Goal: Find specific page/section: Find specific page/section

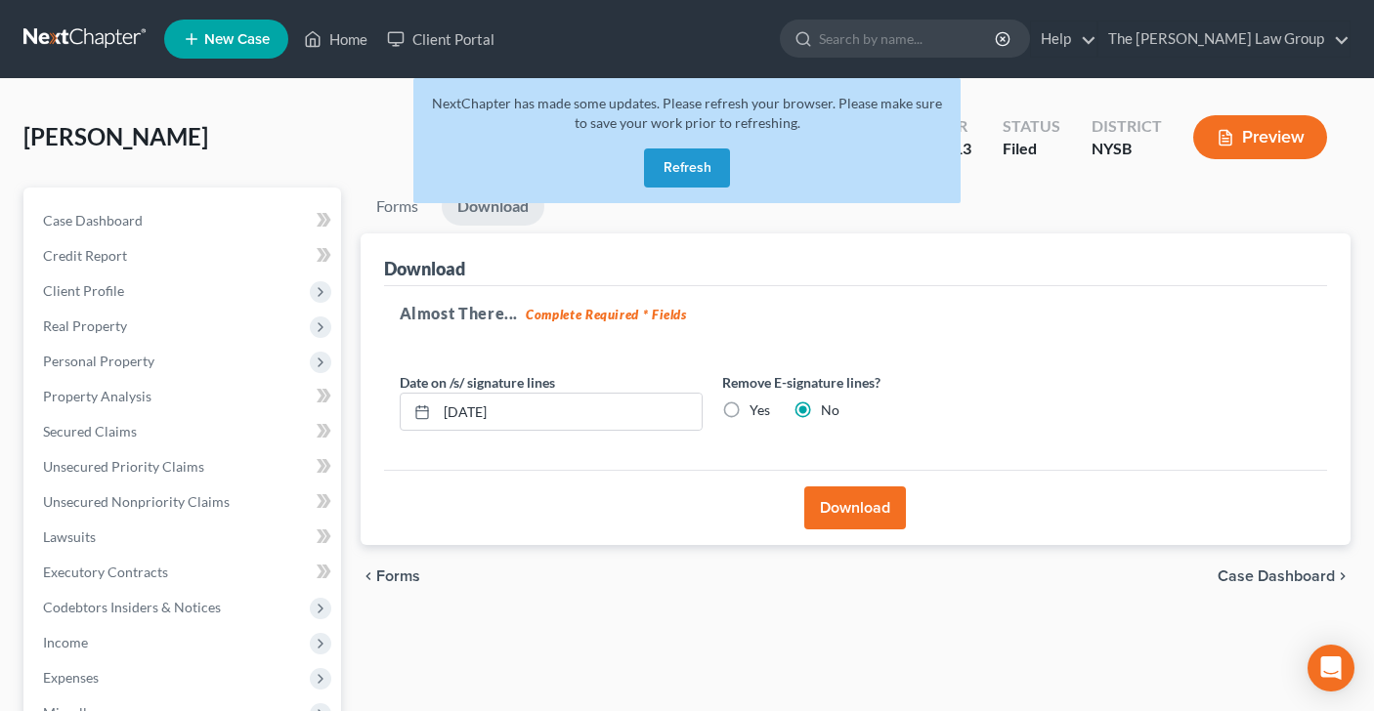
click at [677, 166] on button "Refresh" at bounding box center [687, 168] width 86 height 39
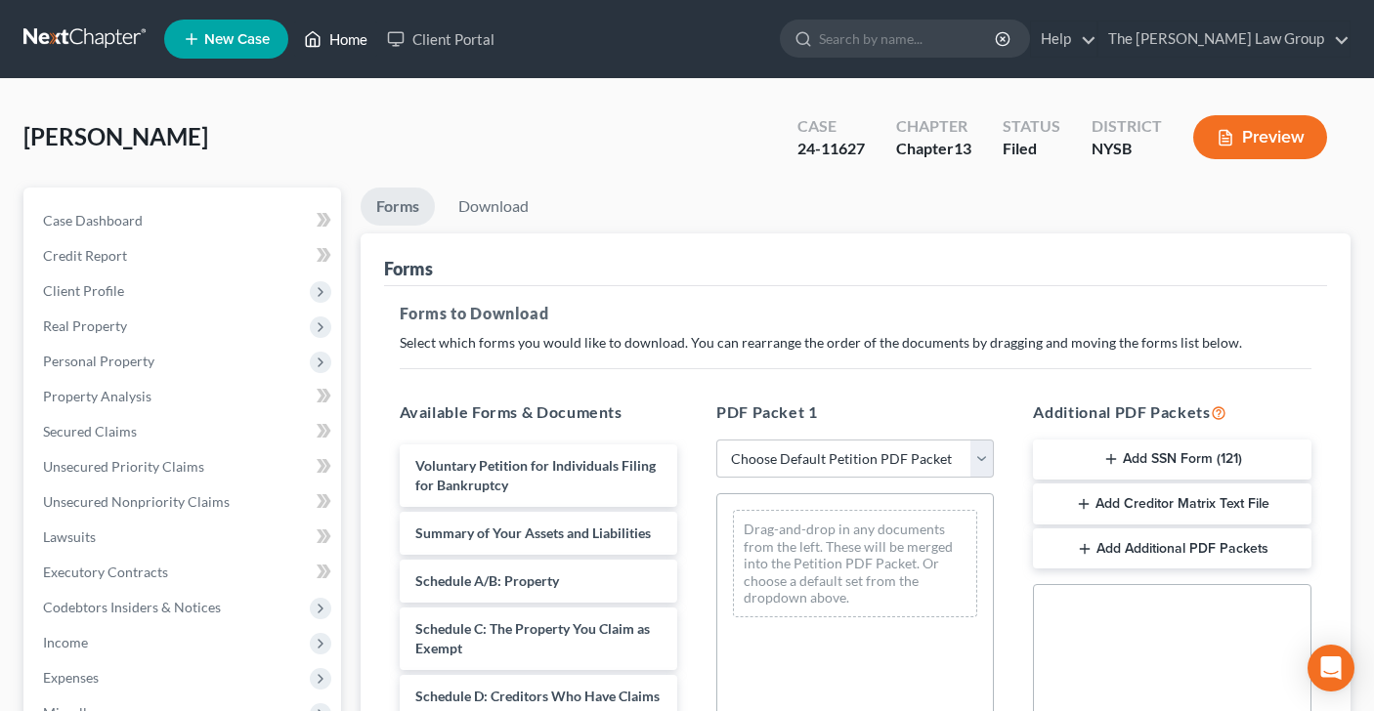
click at [334, 42] on link "Home" at bounding box center [335, 39] width 83 height 35
